Goal: Task Accomplishment & Management: Manage account settings

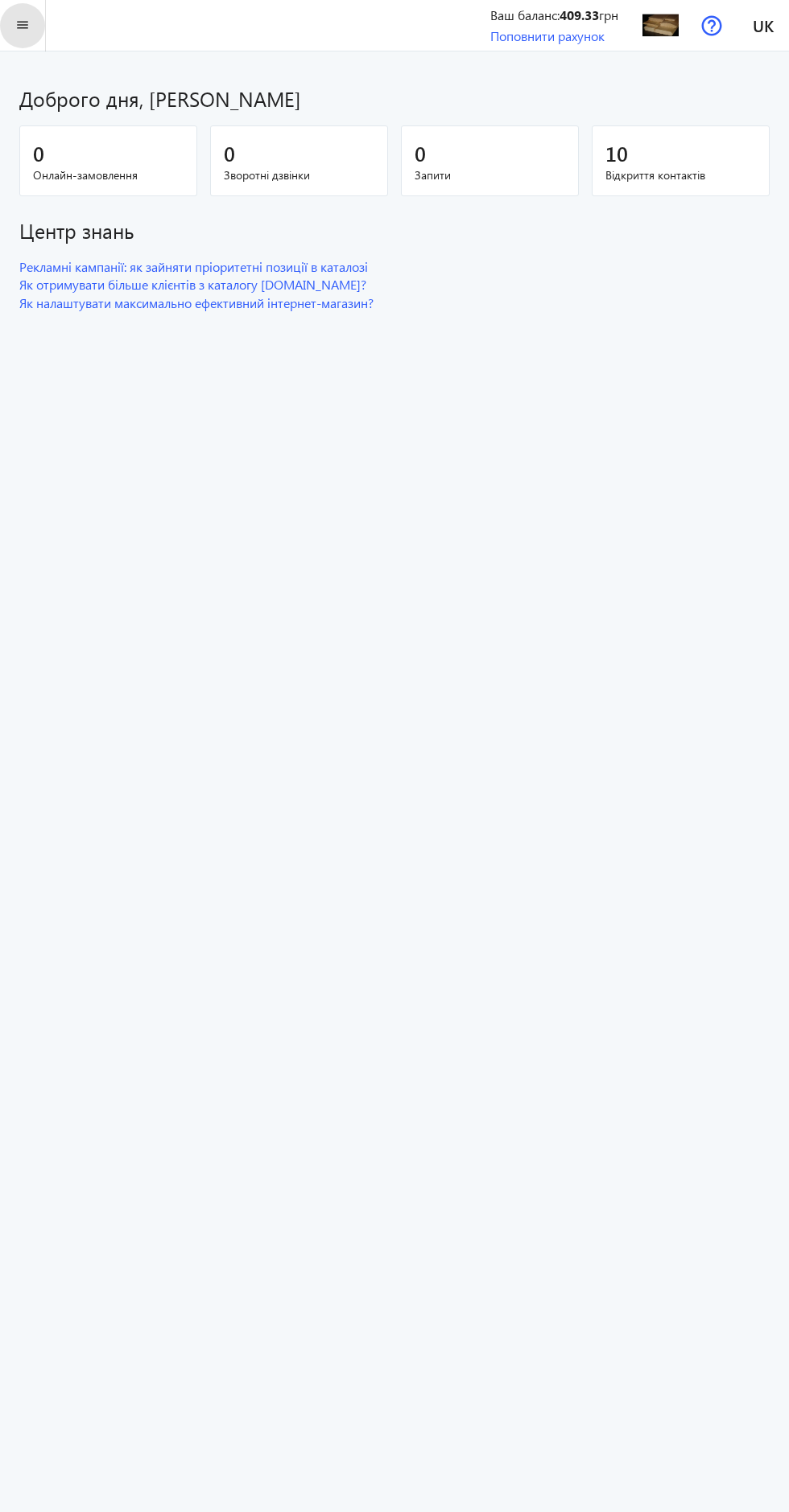
click at [44, 21] on span at bounding box center [22, 26] width 46 height 39
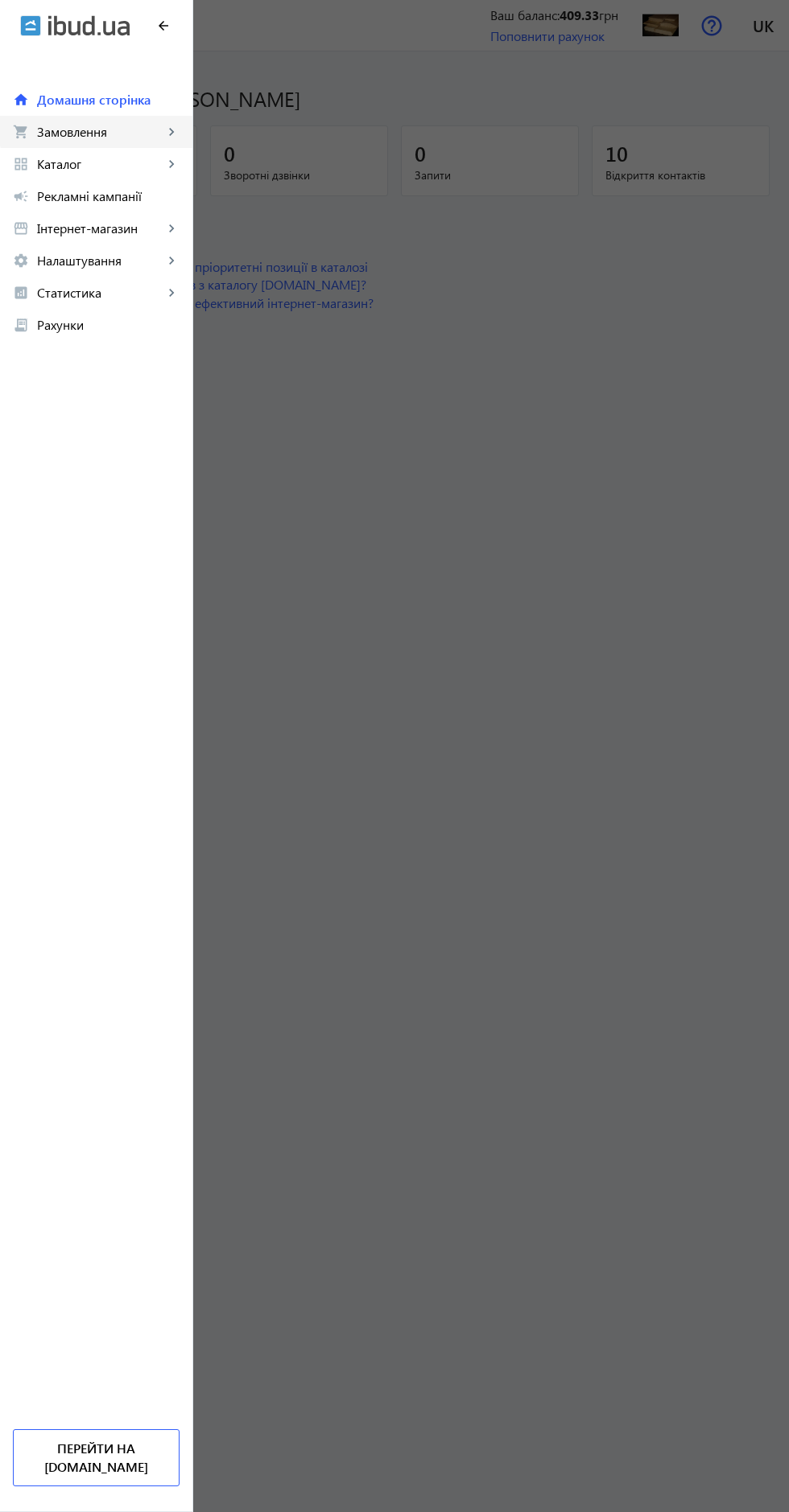
click at [99, 124] on span "Замовлення" at bounding box center [100, 131] width 126 height 16
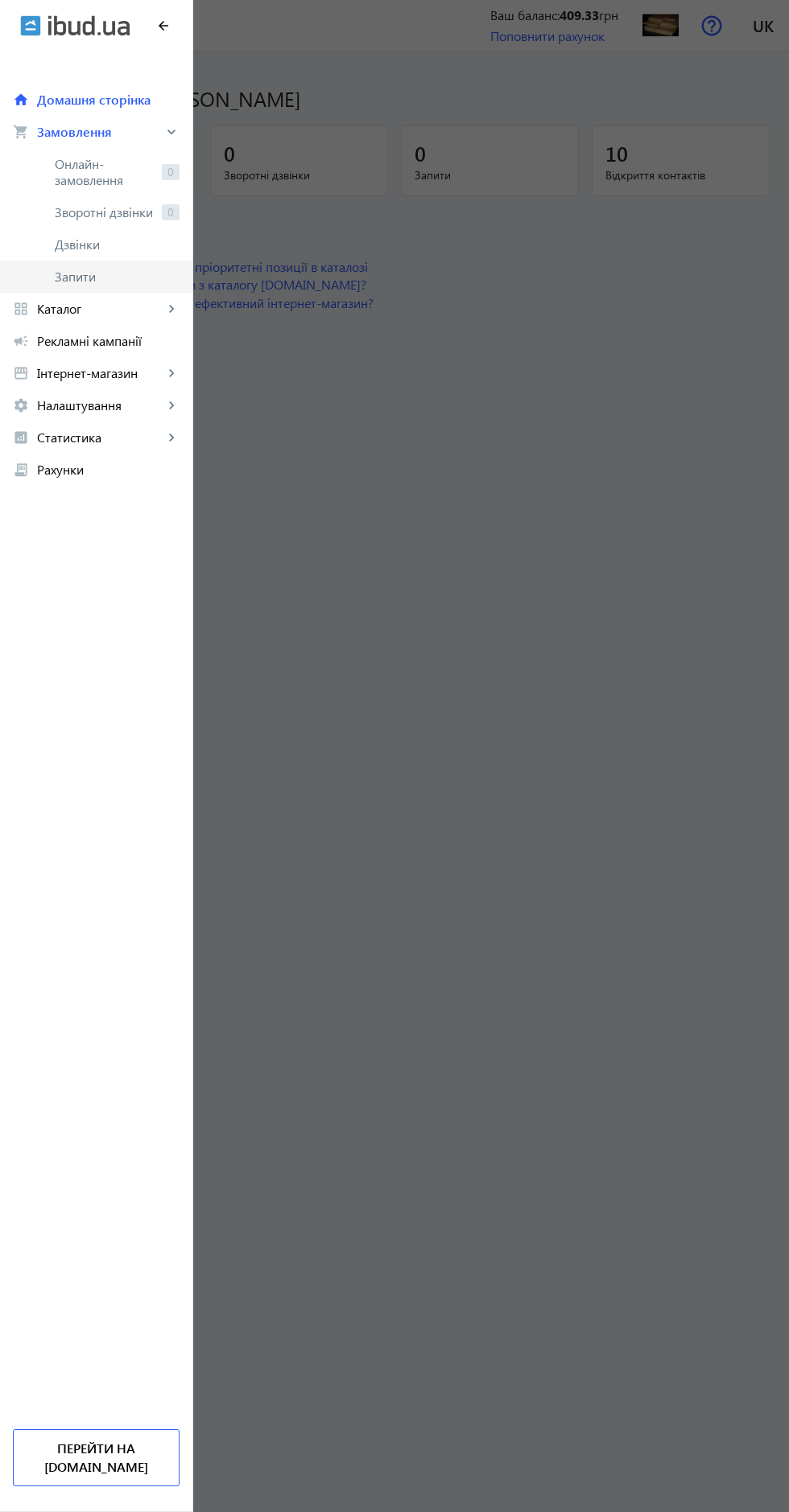
click at [88, 270] on span "Запити" at bounding box center [117, 276] width 125 height 16
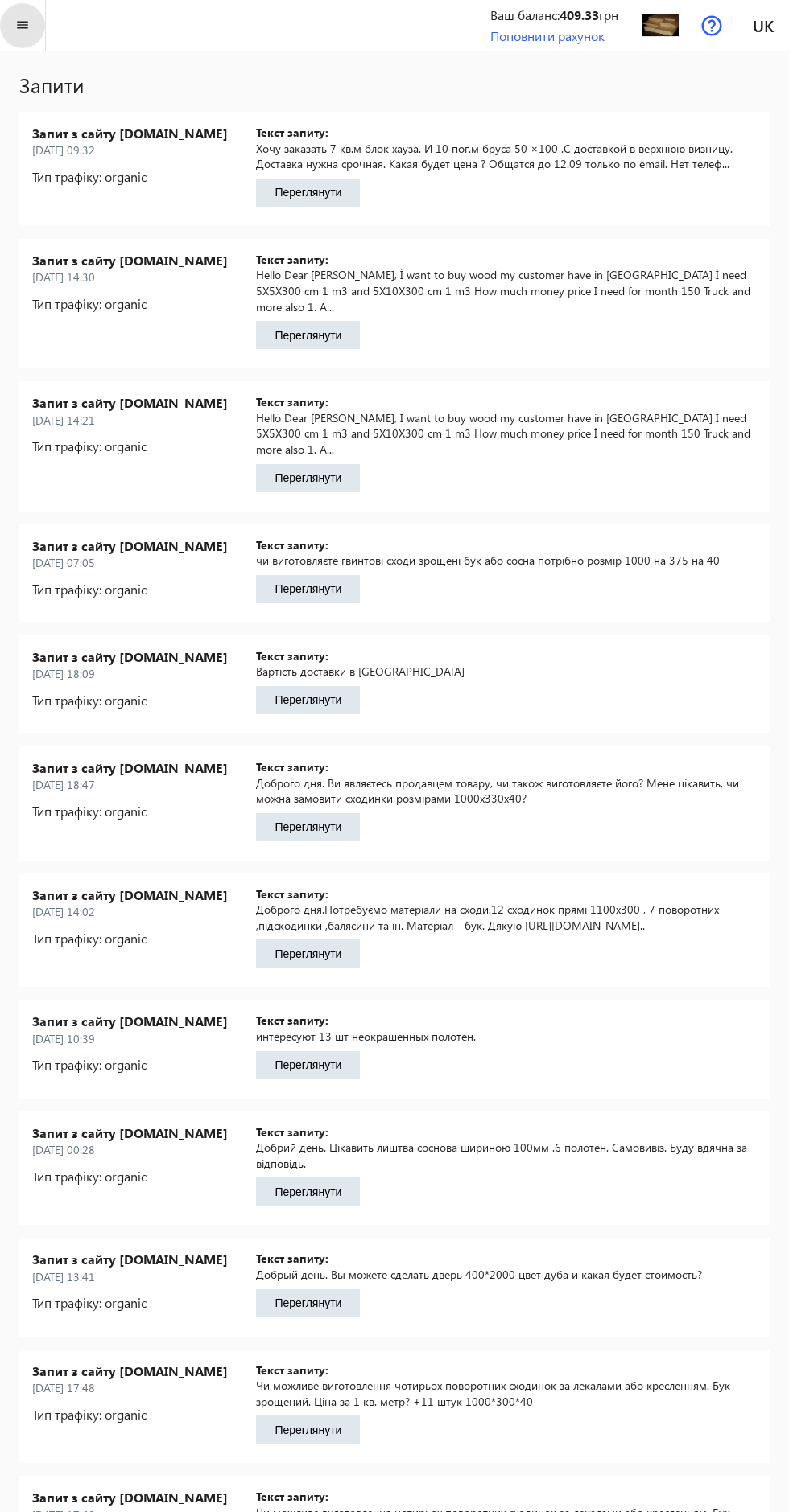
click at [23, 25] on mat-icon "menu" at bounding box center [23, 25] width 20 height 20
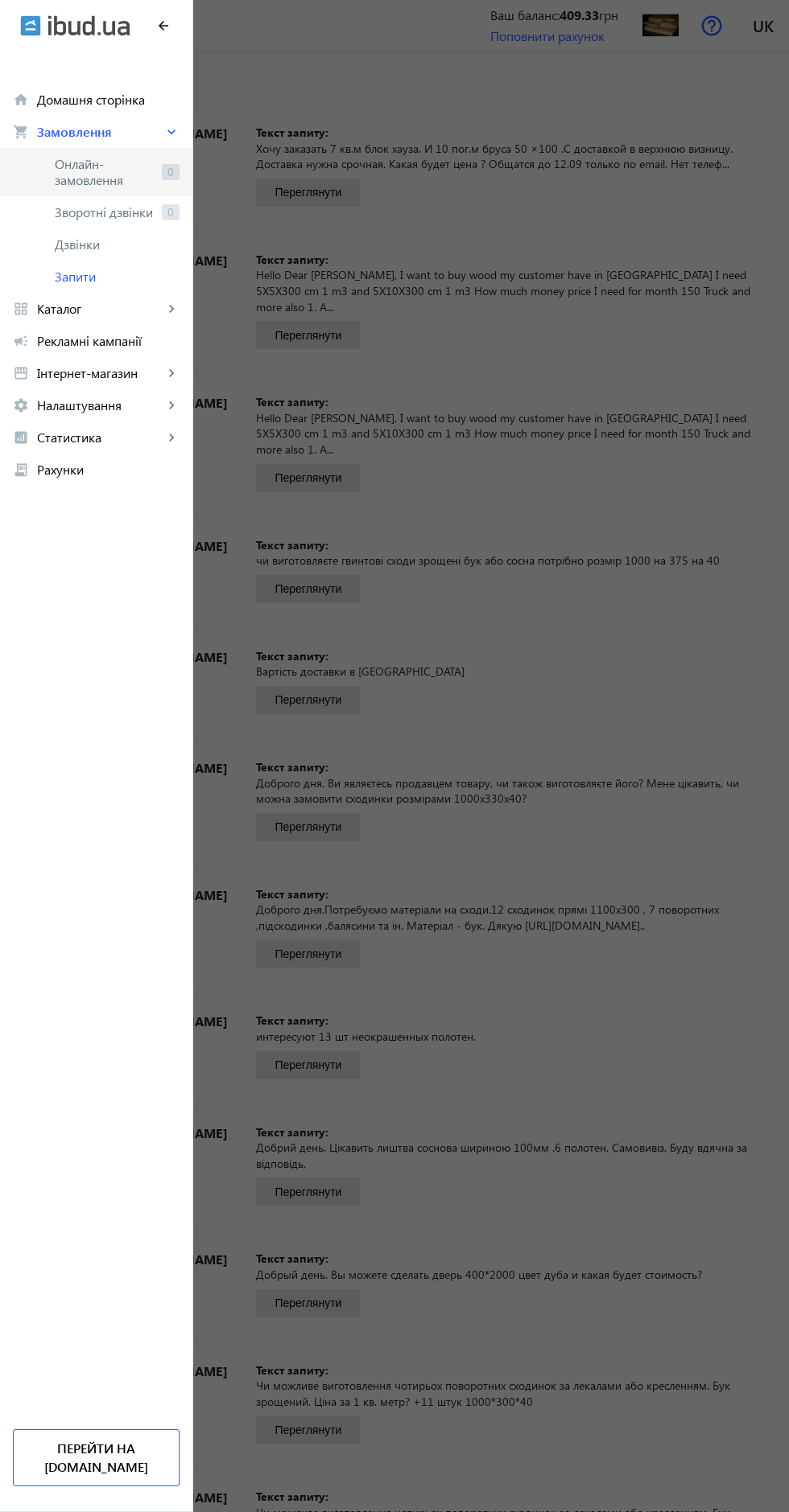
click at [80, 163] on span "Онлайн-замовлення" at bounding box center [105, 172] width 100 height 33
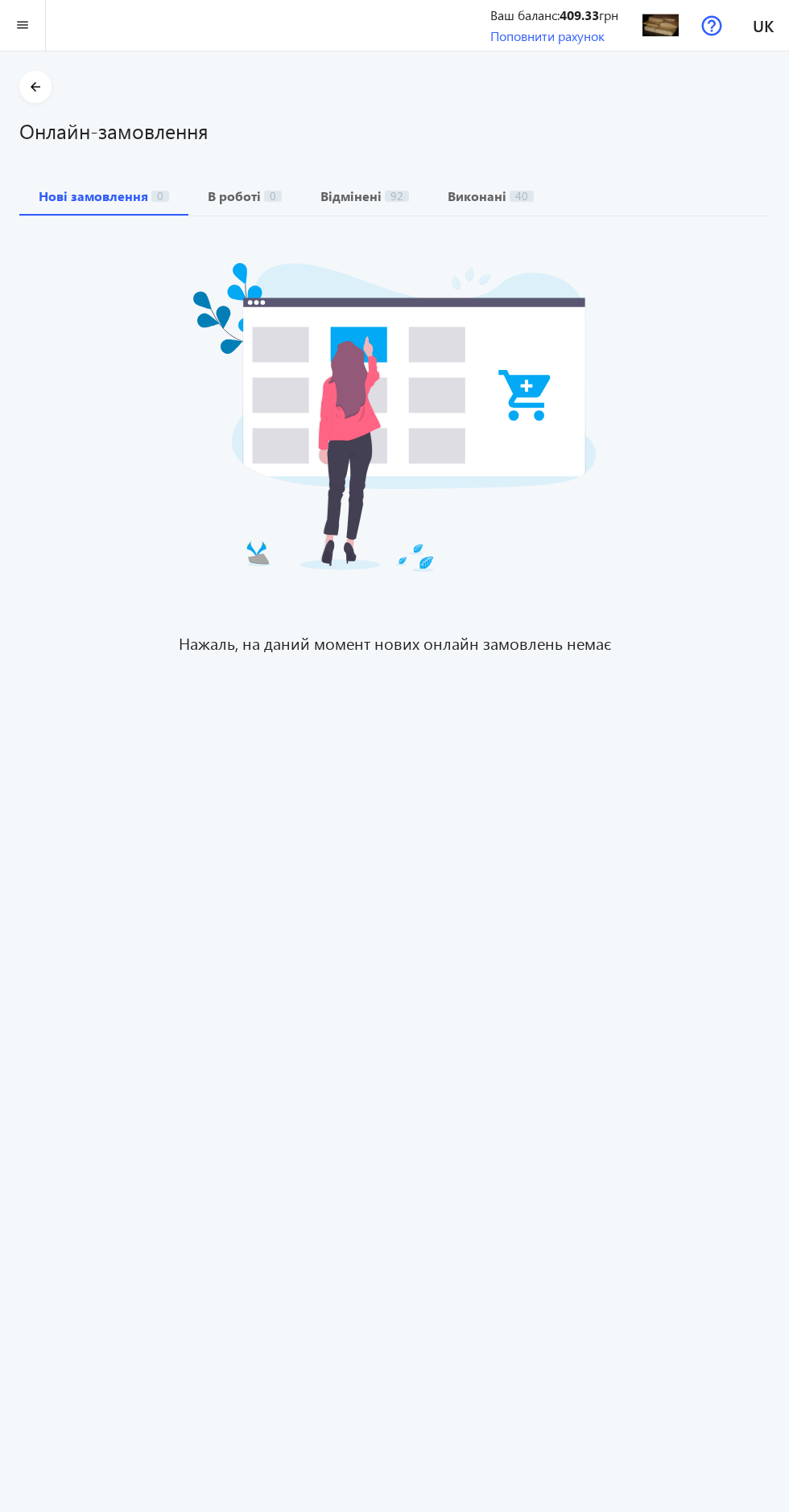
click at [33, 32] on mat-icon "menu" at bounding box center [23, 25] width 20 height 20
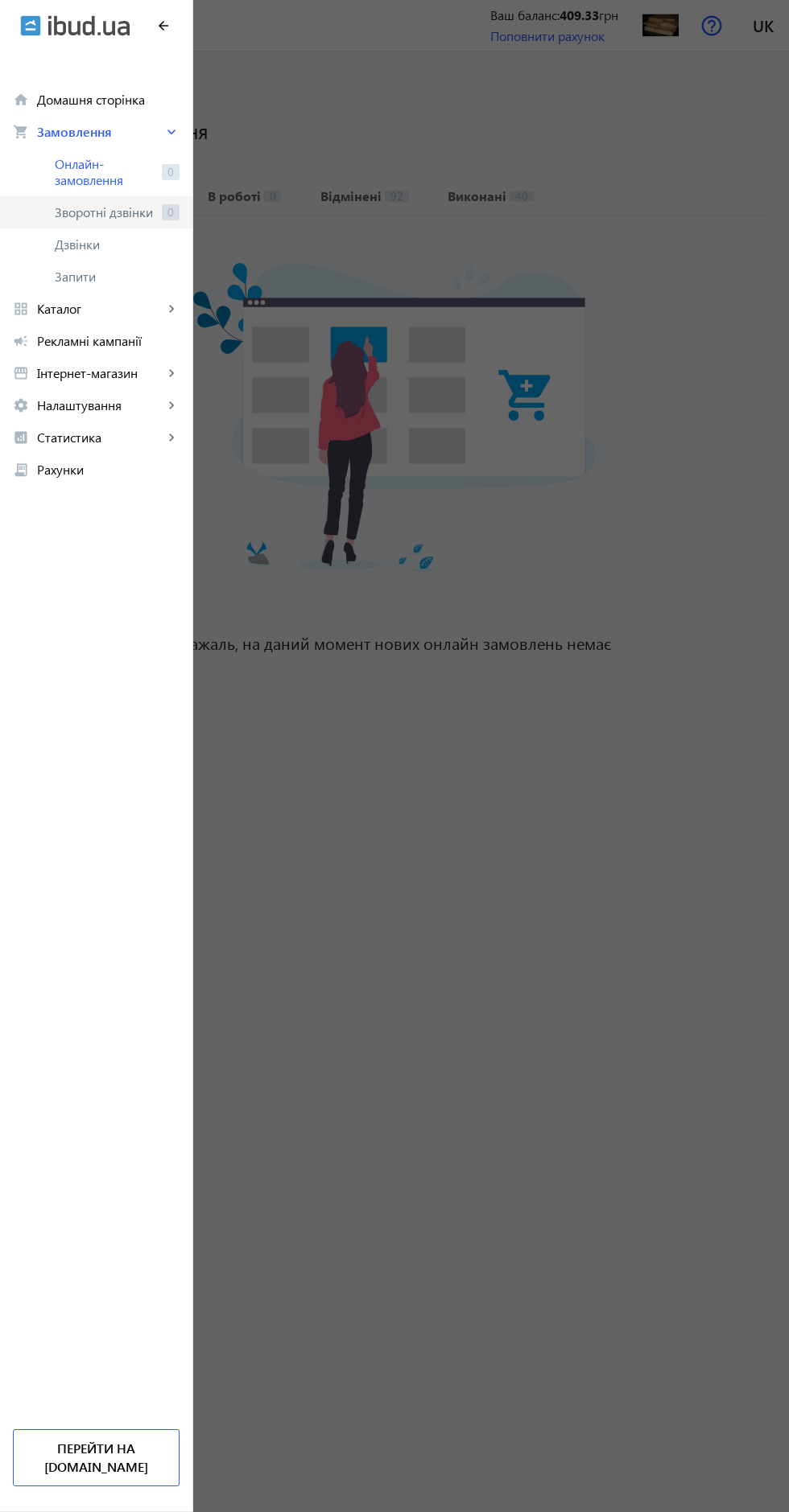
click at [127, 213] on span "Зворотні дзвінки" at bounding box center [105, 212] width 100 height 16
